Goal: Transaction & Acquisition: Purchase product/service

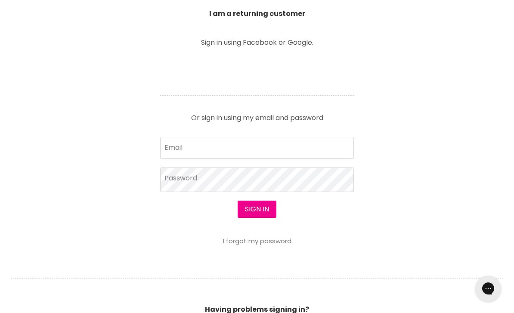
scroll to position [330, 0]
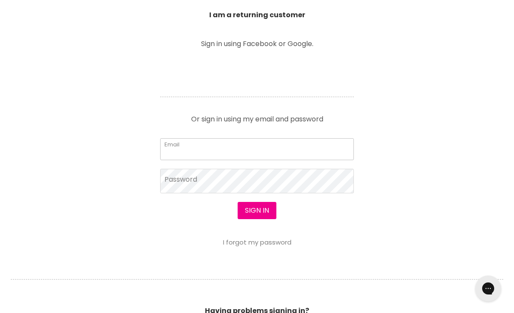
click at [175, 148] on input "Email" at bounding box center [257, 149] width 194 height 22
type input "wouroen@gmail.com"
click at [256, 211] on button "Sign in" at bounding box center [256, 210] width 39 height 17
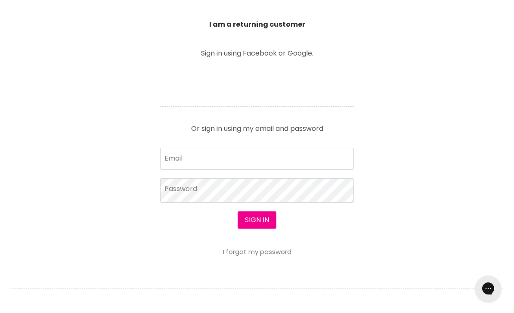
scroll to position [320, 0]
click at [179, 155] on input "Email" at bounding box center [257, 159] width 194 height 22
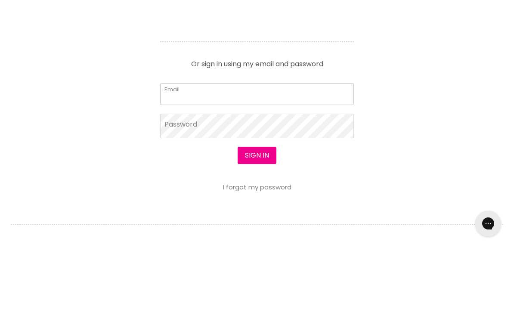
type input "wouroen@gmail.com"
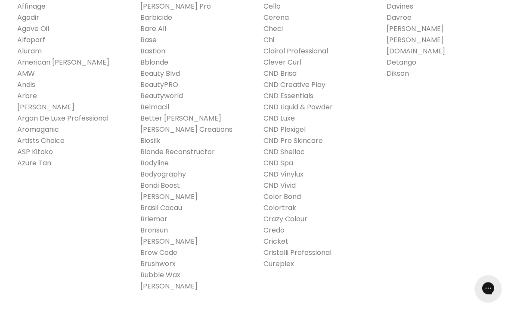
scroll to position [268, 0]
click at [152, 206] on link "Brasil Cacau" at bounding box center [161, 208] width 42 height 10
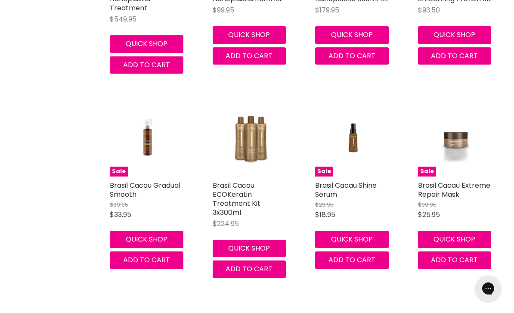
scroll to position [457, 0]
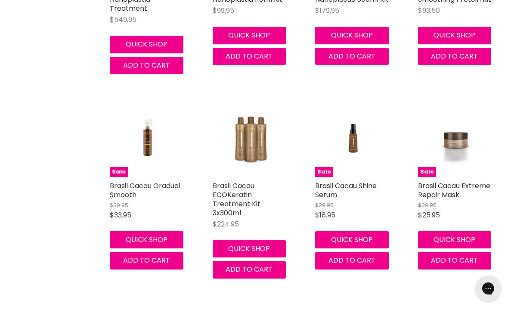
click at [229, 190] on link "Brasil Cacau ECOKeratin Treatment Kit 3x300ml" at bounding box center [236, 199] width 48 height 37
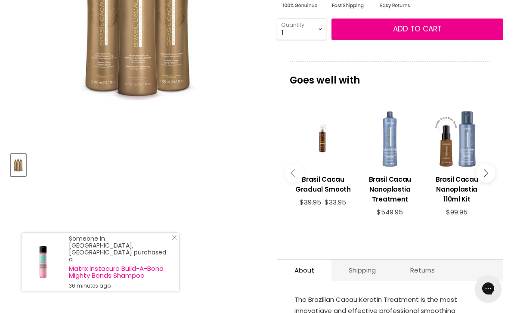
scroll to position [237, 0]
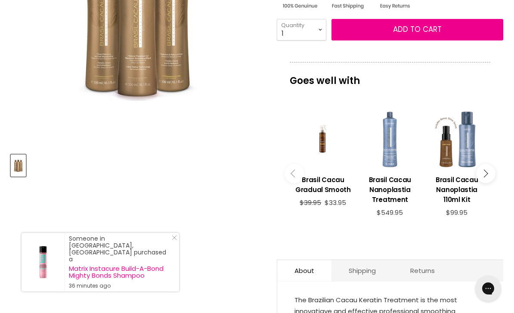
click at [296, 176] on icon "Main content" at bounding box center [294, 173] width 8 height 8
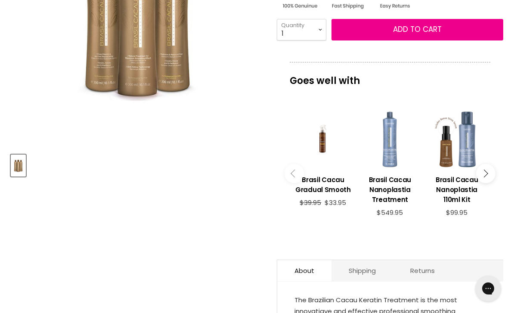
click at [295, 177] on icon "Main content" at bounding box center [294, 173] width 8 height 8
click at [486, 175] on button "Main content" at bounding box center [485, 173] width 19 height 19
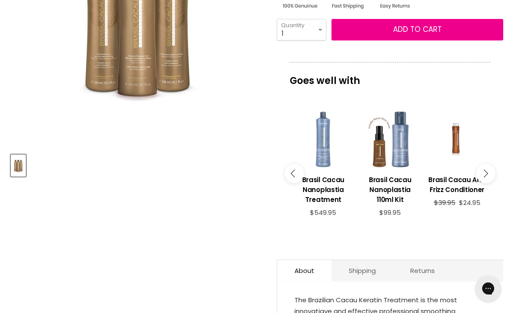
click at [486, 175] on icon "Main content" at bounding box center [484, 173] width 8 height 8
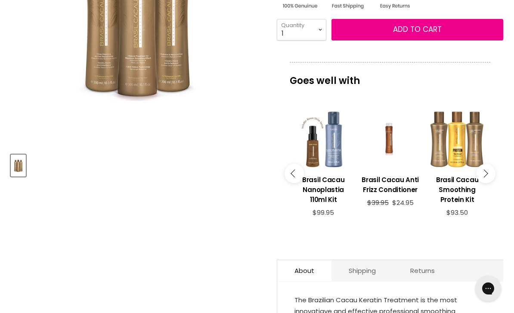
click at [489, 176] on button "Main content" at bounding box center [485, 173] width 19 height 19
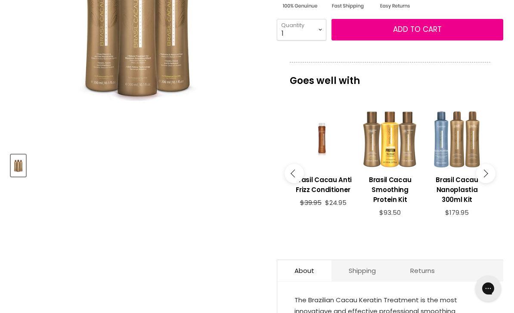
click at [383, 189] on h3 "Brasil Cacau Smoothing Protein Kit" at bounding box center [389, 190] width 58 height 30
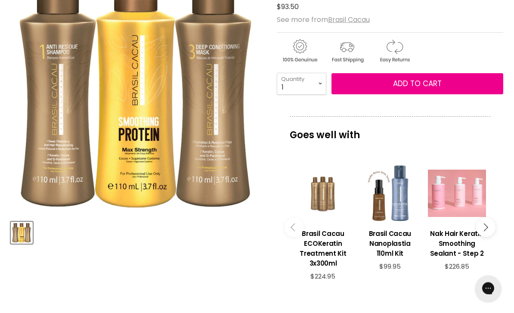
scroll to position [169, 0]
click at [385, 84] on button "Add to cart" at bounding box center [417, 84] width 172 height 22
click at [380, 83] on button "Add to cart" at bounding box center [417, 84] width 172 height 22
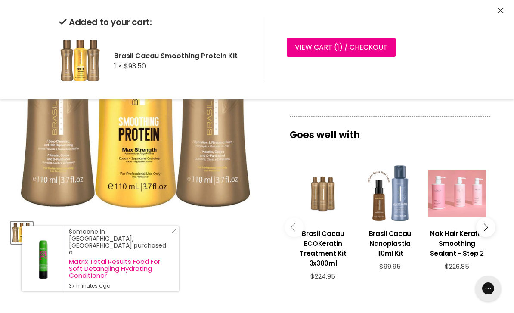
click at [495, 9] on div "Added to your cart: Brasil Cacau Smoothing Protein Kit 1 × $93.50 View cart ( 1…" at bounding box center [257, 49] width 514 height 99
click at [497, 12] on icon "Close" at bounding box center [500, 11] width 6 height 6
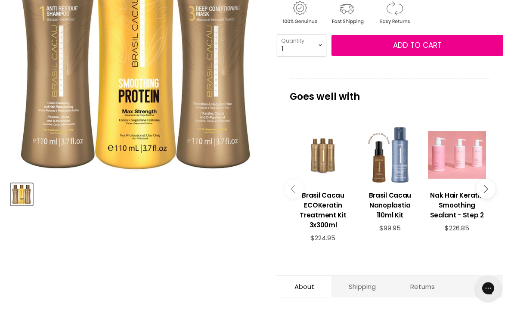
scroll to position [189, 0]
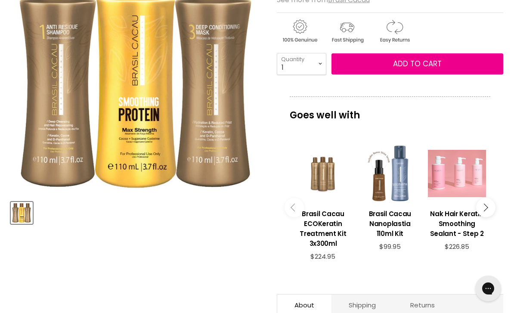
click at [320, 227] on h3 "Brasil Cacau ECOKeratin Treatment Kit 3x300ml" at bounding box center [323, 229] width 58 height 40
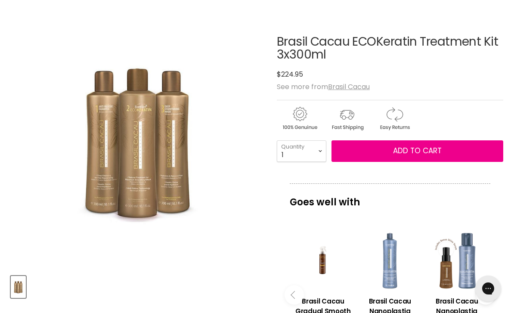
scroll to position [129, 0]
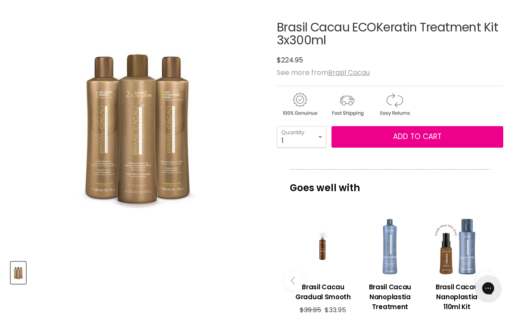
click at [391, 132] on button "Add to cart" at bounding box center [417, 137] width 172 height 22
click at [402, 140] on span "Add to cart" at bounding box center [417, 137] width 49 height 10
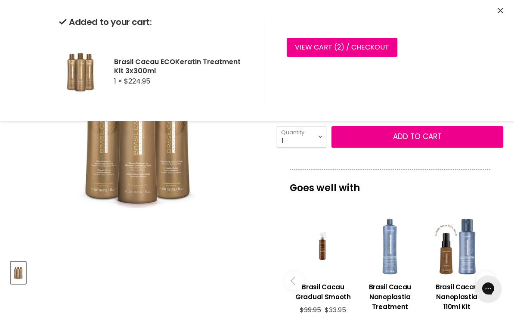
click at [328, 48] on link "View cart ( 2 ) / Checkout" at bounding box center [341, 47] width 111 height 19
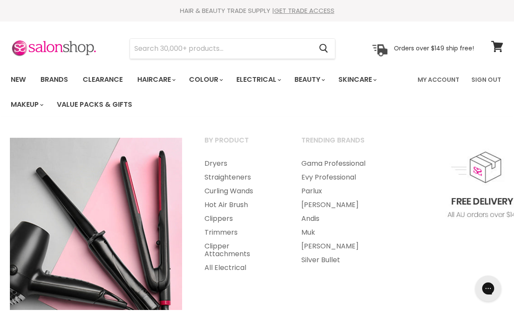
click at [312, 259] on link "Silver Bullet" at bounding box center [337, 260] width 95 height 14
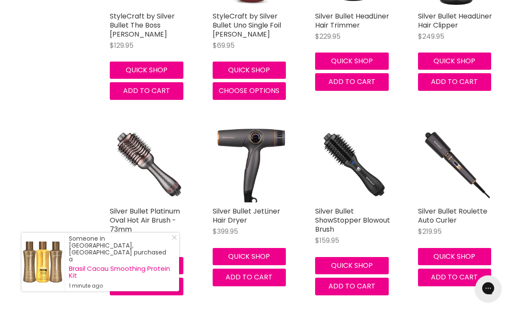
scroll to position [1840, 0]
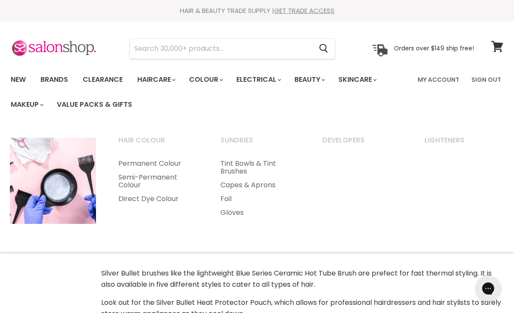
click at [127, 162] on link "Permanent Colour" at bounding box center [158, 164] width 100 height 14
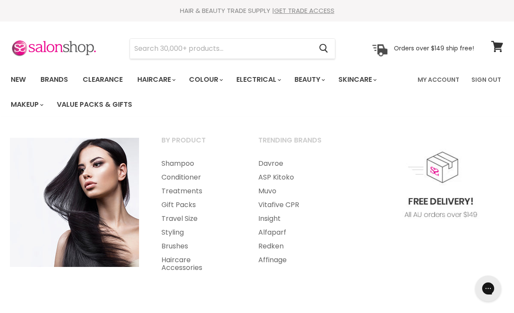
click at [168, 80] on link "Haircare" at bounding box center [156, 80] width 50 height 18
click at [153, 49] on input "Search" at bounding box center [221, 49] width 182 height 20
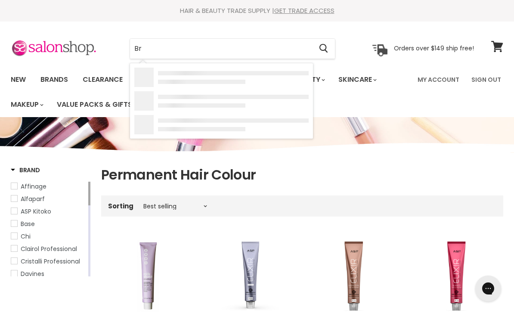
type input "Bru"
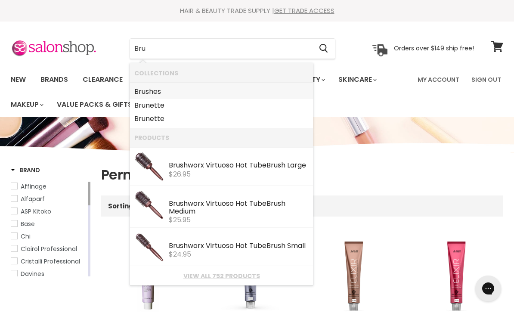
click at [151, 92] on link "Bru shes" at bounding box center [221, 92] width 174 height 14
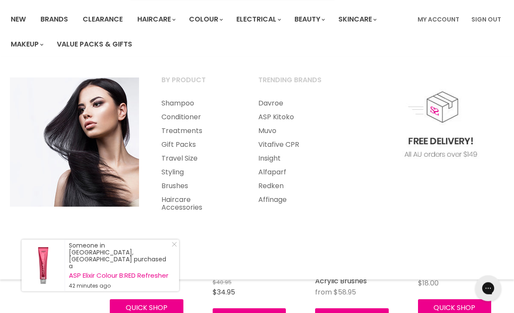
scroll to position [60, 0]
click at [171, 202] on link "Haircare Accessories" at bounding box center [198, 204] width 95 height 22
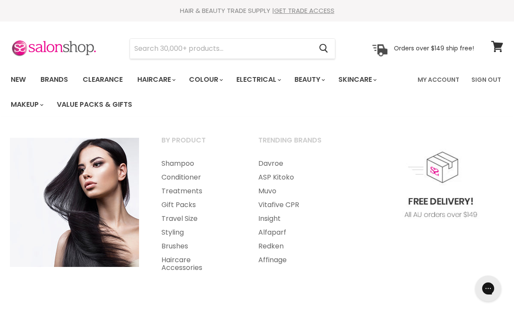
click at [171, 247] on link "Brushes" at bounding box center [198, 246] width 95 height 14
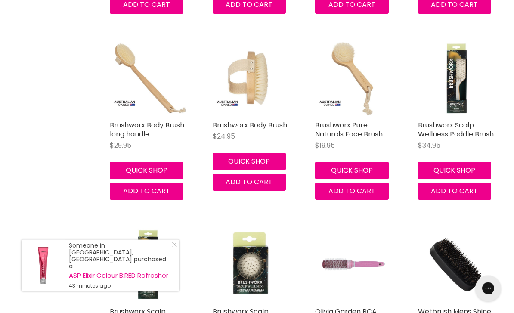
scroll to position [2957, 0]
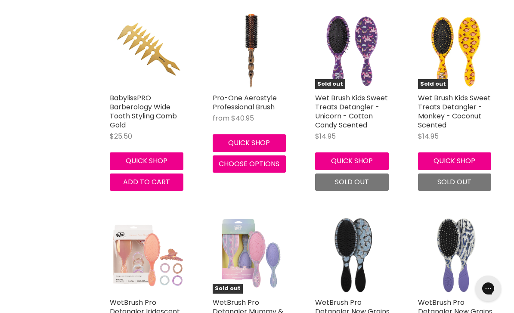
scroll to position [5520, 0]
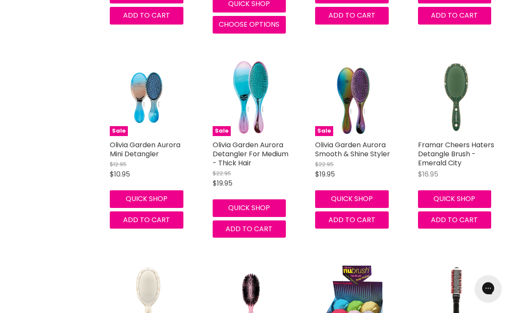
scroll to position [7239, 0]
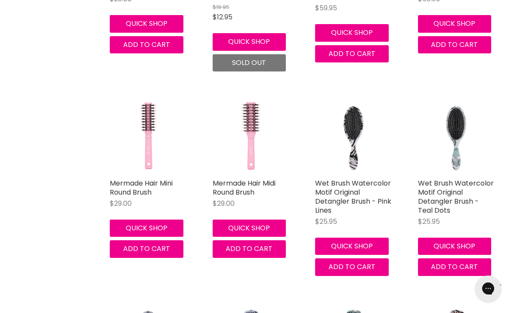
scroll to position [9148, 0]
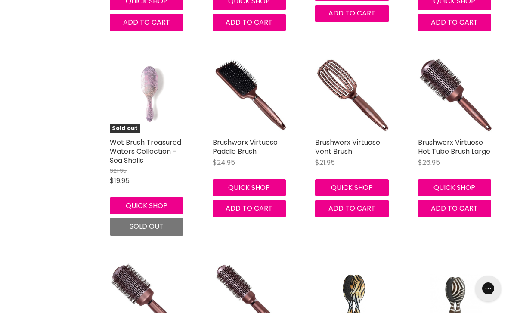
scroll to position [13399, 0]
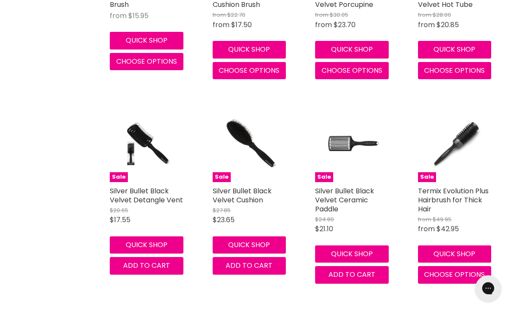
scroll to position [14362, 0]
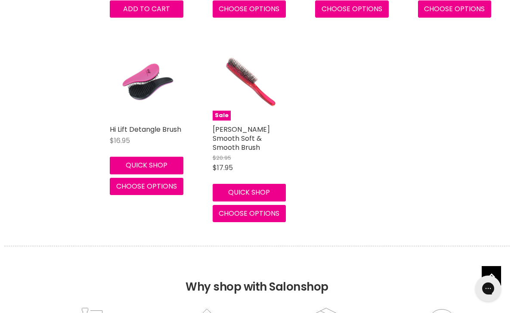
scroll to position [17403, 0]
